Goal: Complete application form: Complete application form

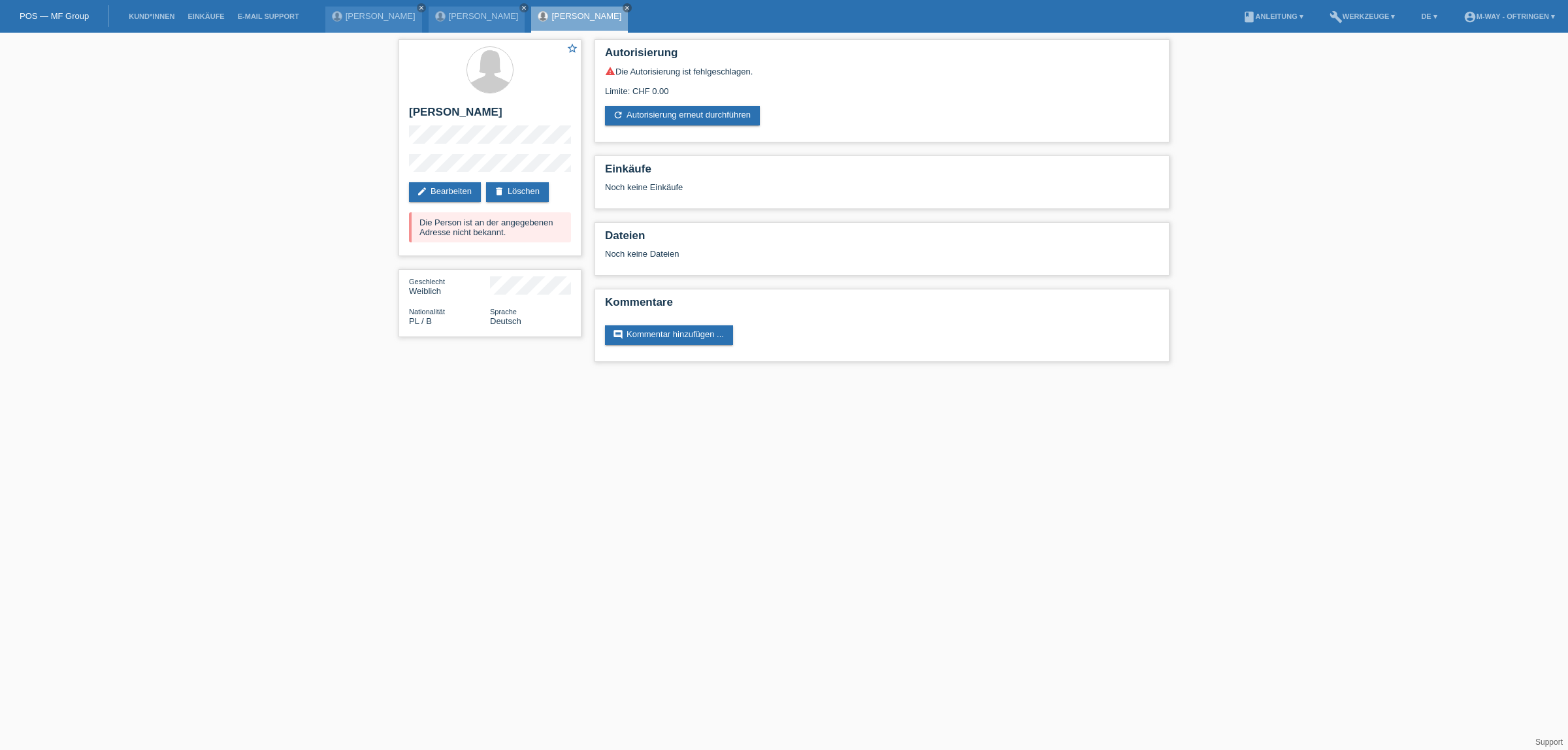
click at [144, 27] on li "Kund*innen" at bounding box center [152, 17] width 59 height 34
click at [147, 16] on link "Kund*innen" at bounding box center [152, 16] width 59 height 8
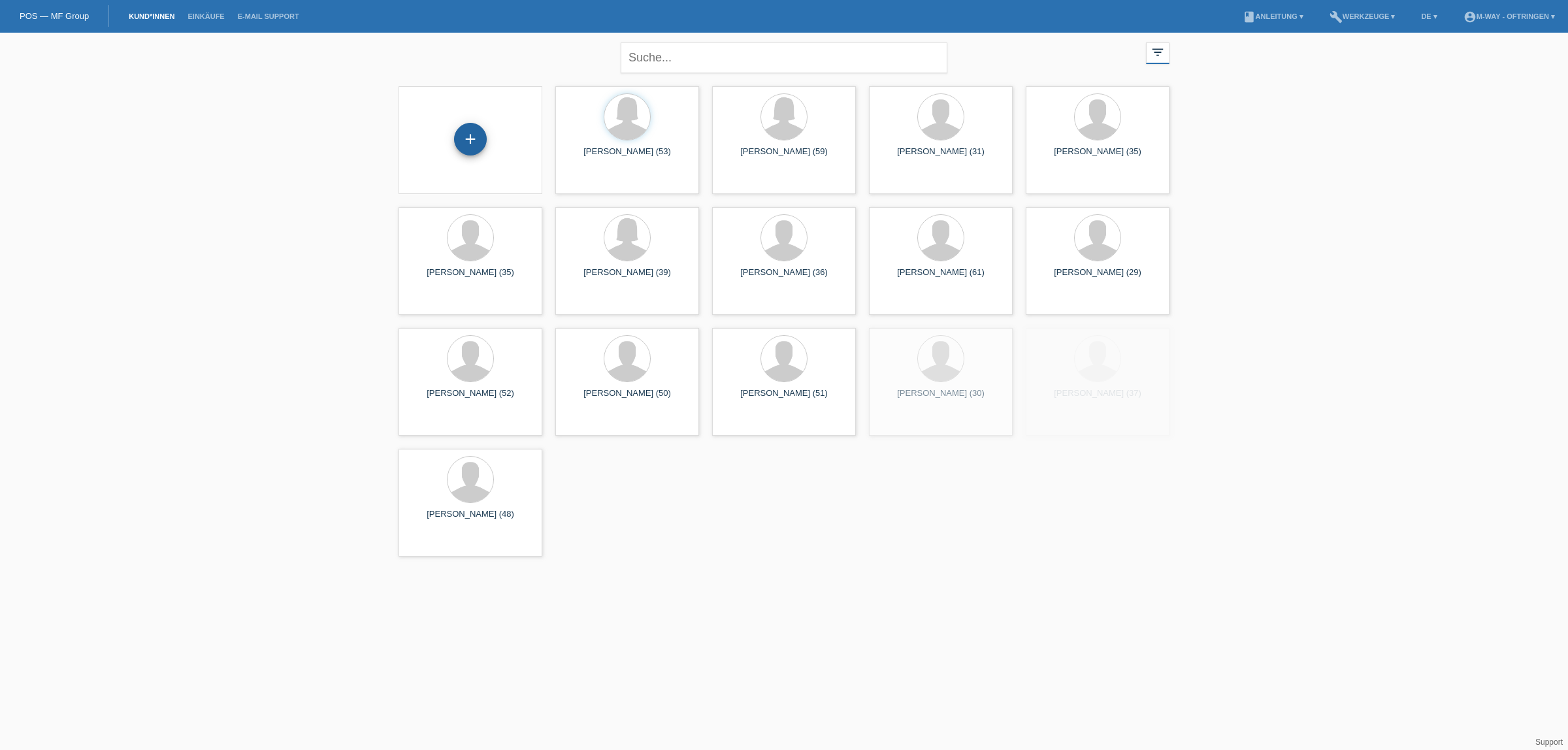
click at [469, 139] on div "+" at bounding box center [470, 139] width 33 height 33
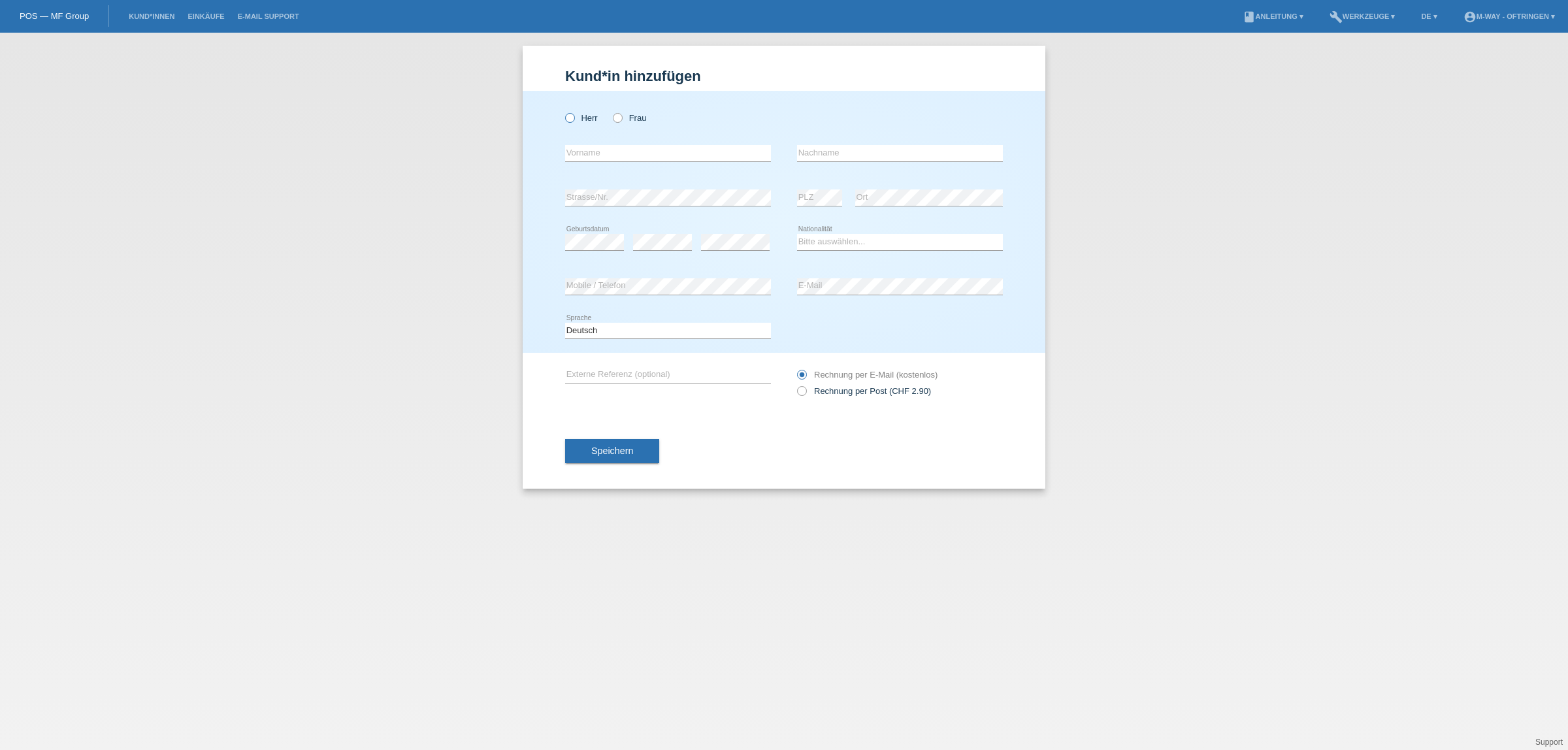
click at [563, 111] on icon at bounding box center [563, 111] width 0 height 0
click at [569, 122] on input "Herr" at bounding box center [570, 118] width 8 height 8
radio input "true"
click at [605, 157] on input "text" at bounding box center [668, 153] width 206 height 16
type input "Christian"
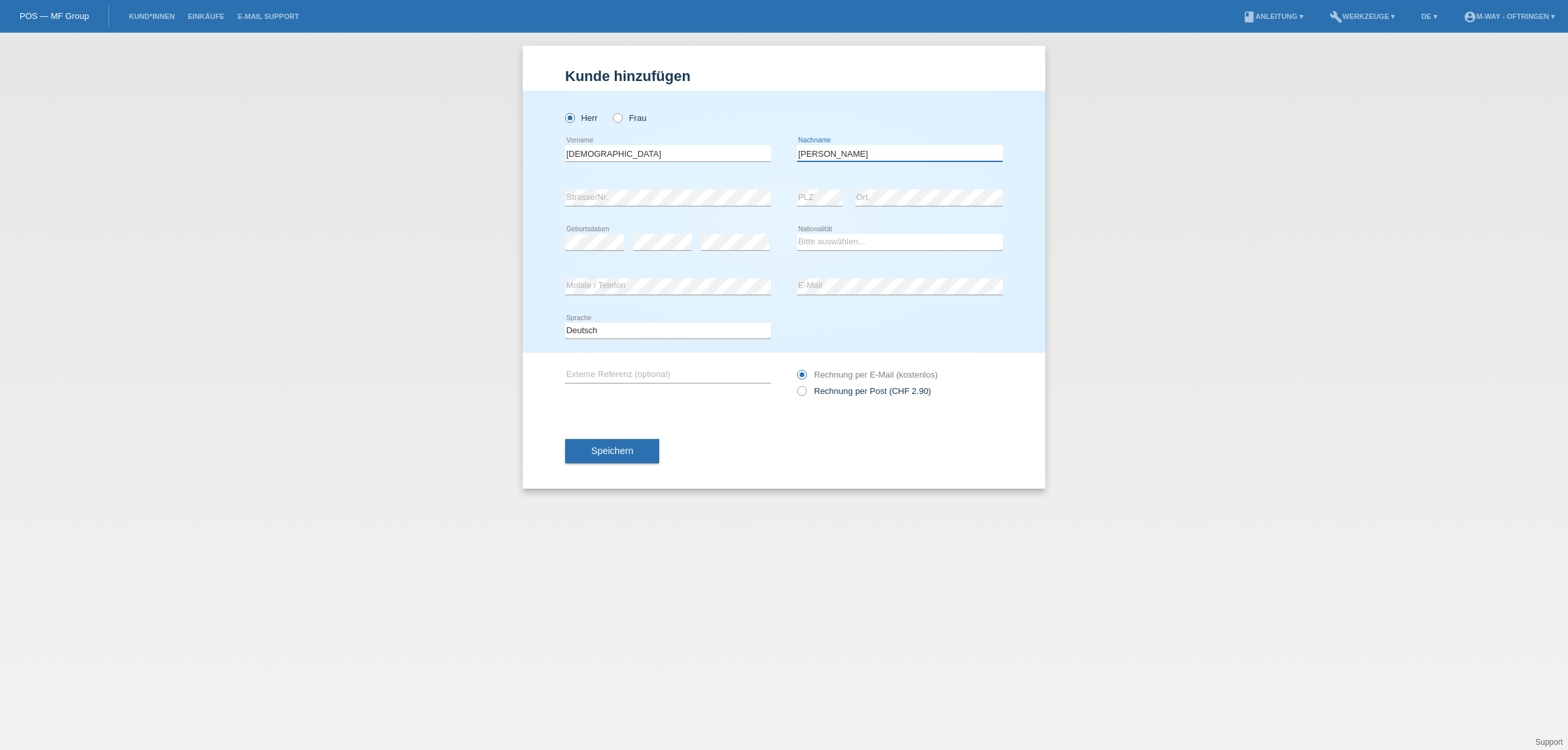
type input "Ruckstuhl"
click at [846, 246] on select "Bitte auswählen... Schweiz Deutschland Liechtenstein Österreich ------------ Af…" at bounding box center [900, 241] width 206 height 15
select select "CH"
click at [797, 234] on select "Bitte auswählen... Schweiz Deutschland Liechtenstein Österreich ------------ Af…" at bounding box center [900, 241] width 206 height 15
click at [591, 452] on span "Speichern" at bounding box center [612, 451] width 42 height 10
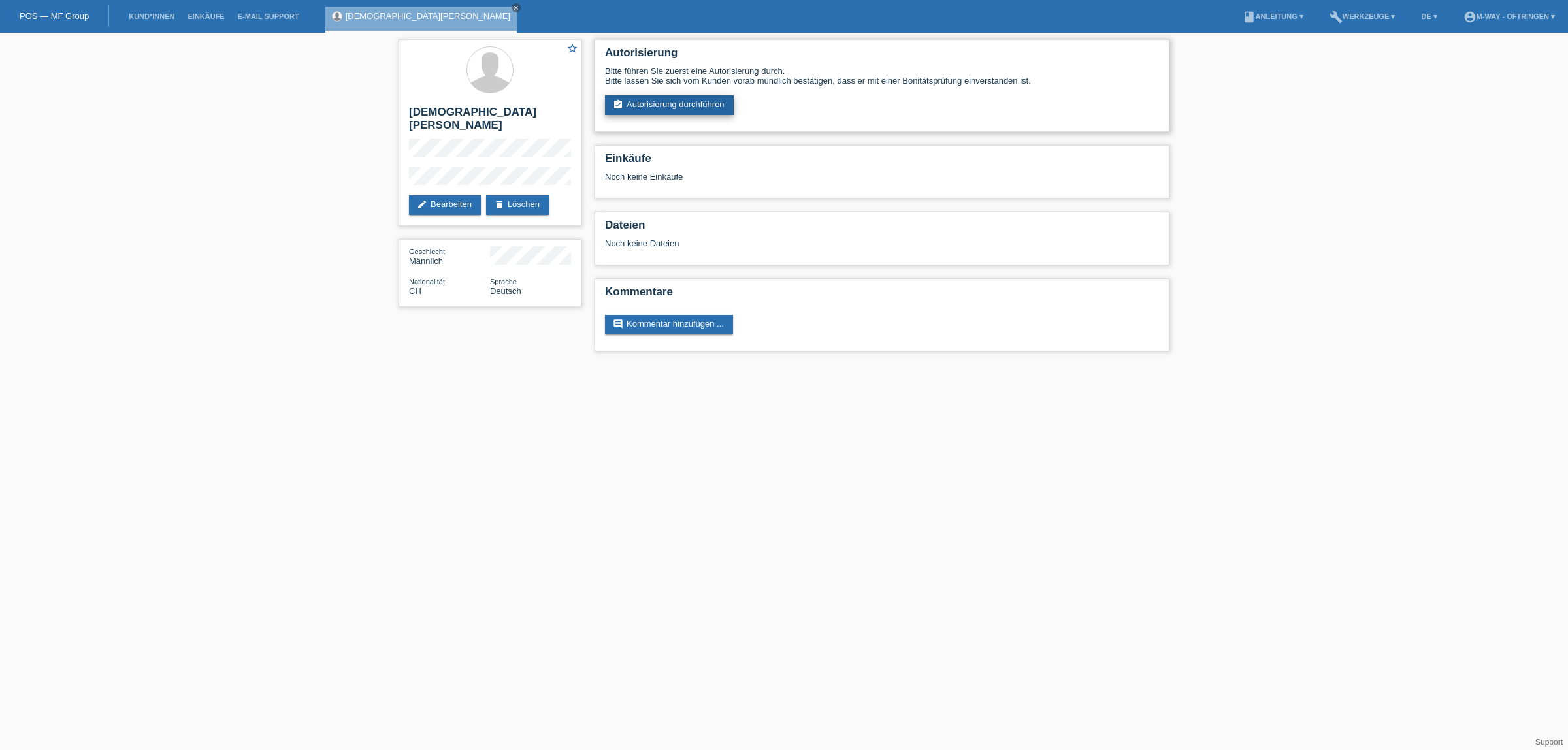
click at [640, 95] on link "assignment_turned_in Autorisierung durchführen" at bounding box center [670, 105] width 129 height 20
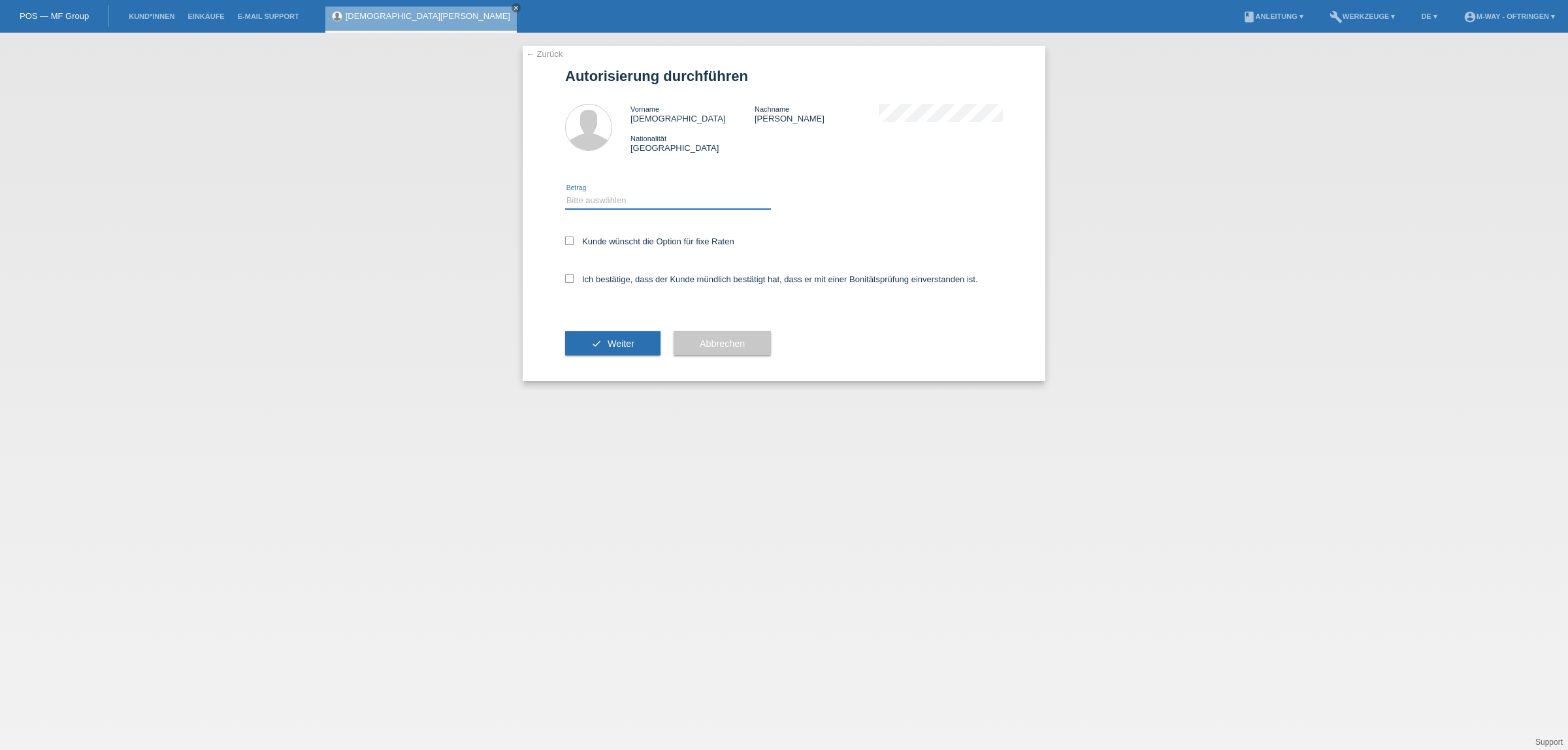
click at [621, 198] on select "Bitte auswählen CHF 1.00 - CHF 499.00 CHF 500.00 - CHF 1'999.00 CHF 2'000.00 - …" at bounding box center [668, 200] width 206 height 15
select select "3"
click at [565, 192] on select "Bitte auswählen CHF 1.00 - CHF 499.00 CHF 500.00 - CHF 1'999.00 CHF 2'000.00 - …" at bounding box center [668, 200] width 206 height 15
click at [575, 241] on label "Kunde wünscht die Option für fixe Raten" at bounding box center [650, 241] width 169 height 10
click at [574, 241] on input "Kunde wünscht die Option für fixe Raten" at bounding box center [570, 241] width 8 height 8
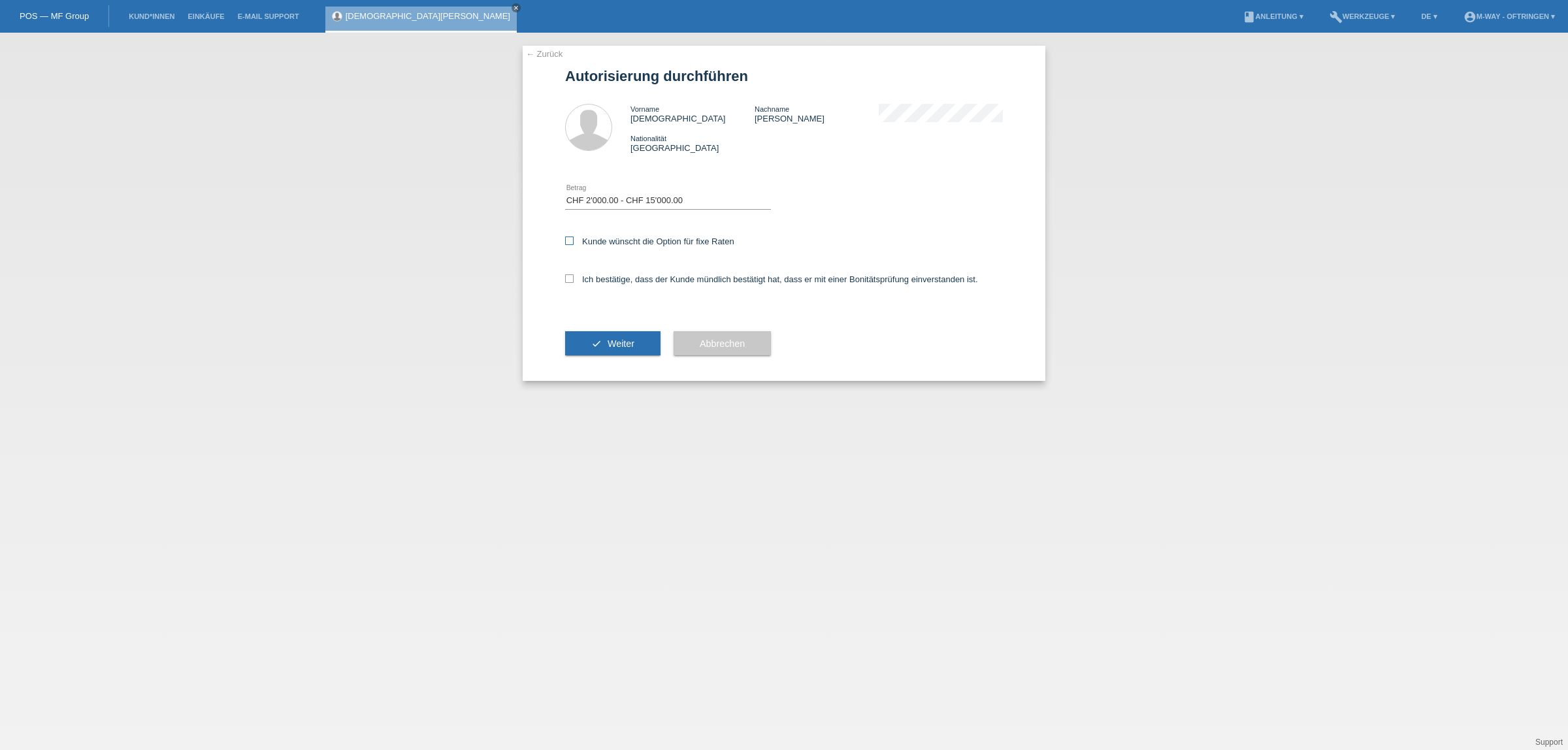
checkbox input "true"
click at [568, 279] on icon at bounding box center [570, 278] width 8 height 8
click at [568, 279] on input "Ich bestätige, dass der Kunde mündlich bestätigt hat, dass er mit einer Bonität…" at bounding box center [570, 278] width 8 height 8
checkbox input "true"
click at [577, 339] on button "check Weiter" at bounding box center [613, 343] width 95 height 24
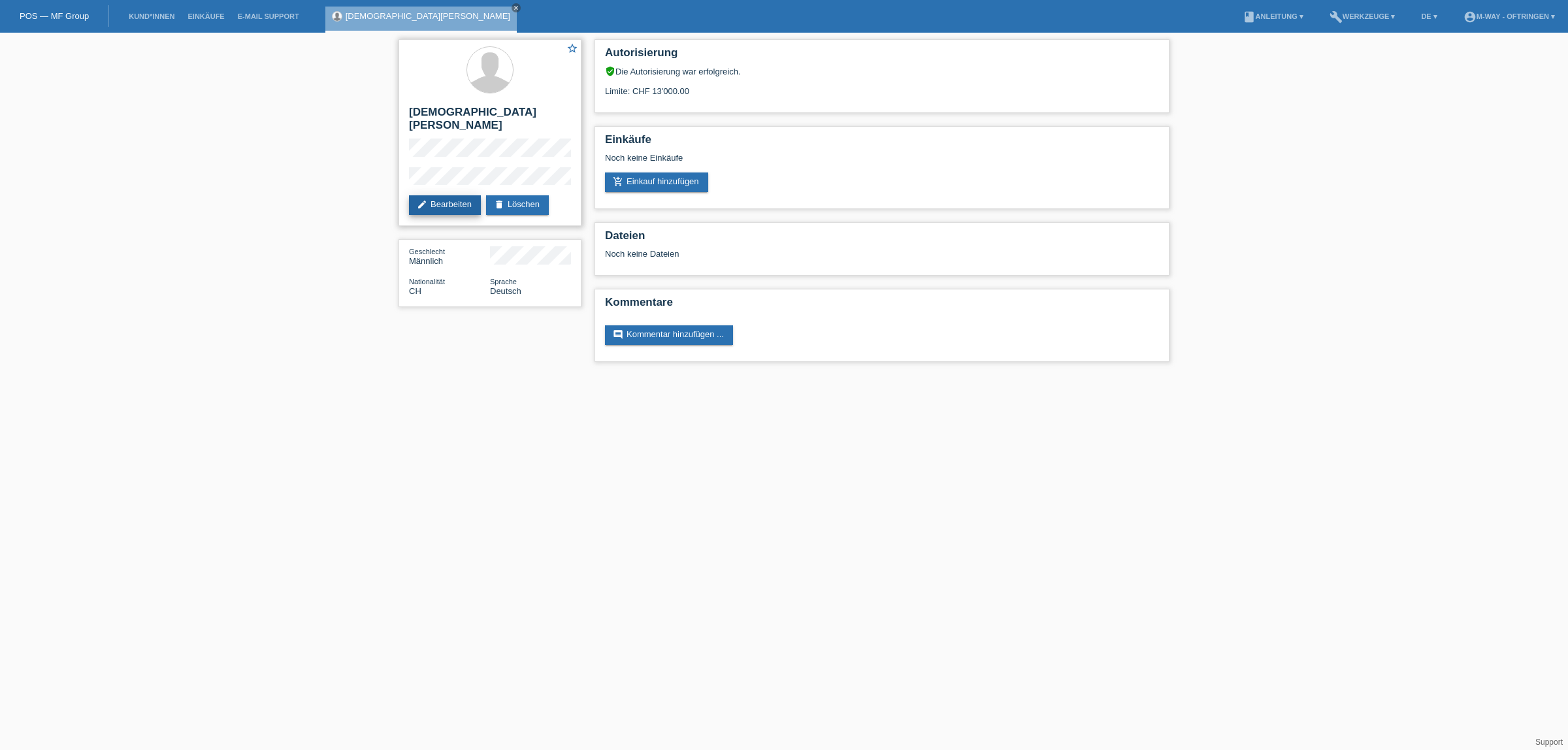
click at [454, 195] on link "edit Bearbeiten" at bounding box center [445, 205] width 72 height 20
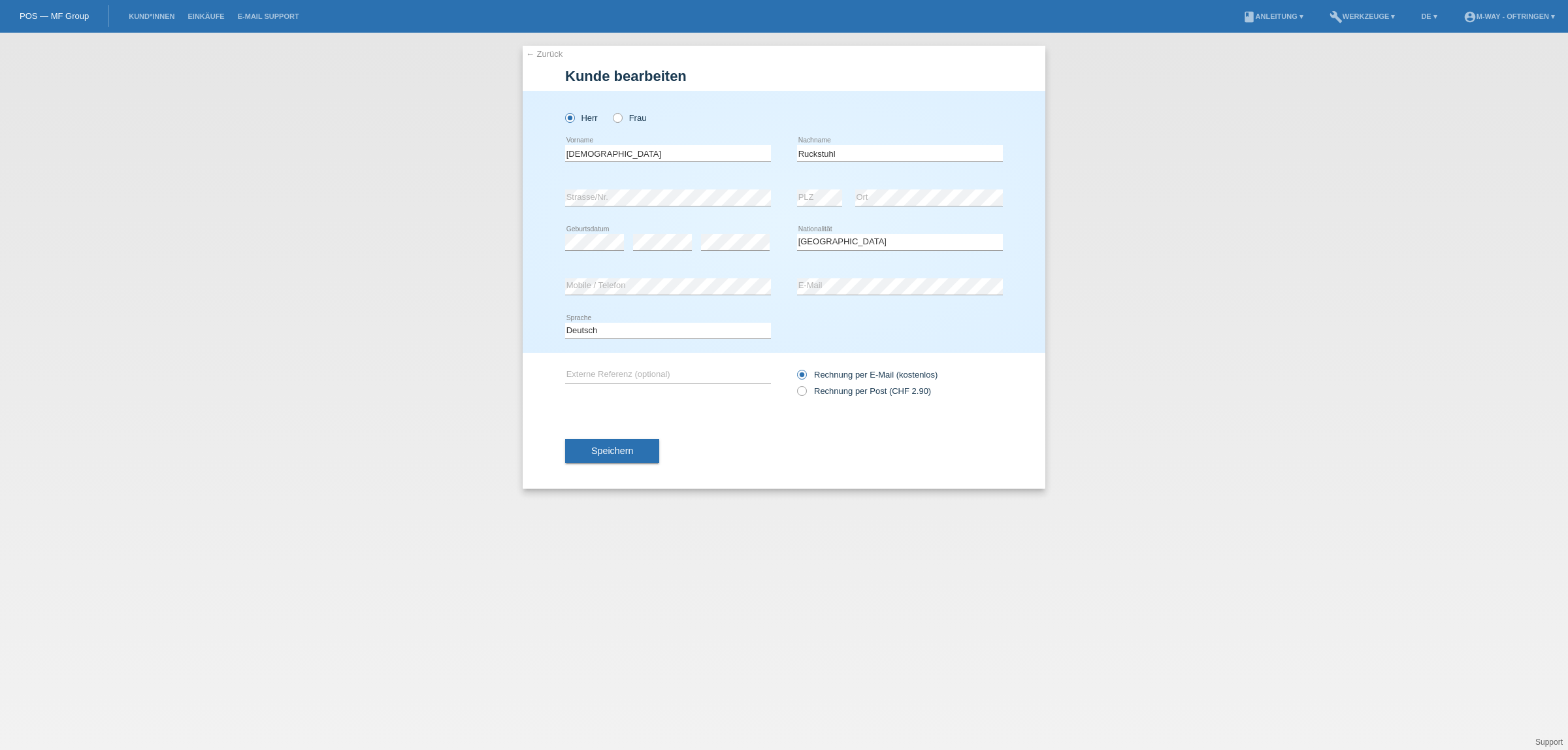
select select "CH"
